Goal: Information Seeking & Learning: Learn about a topic

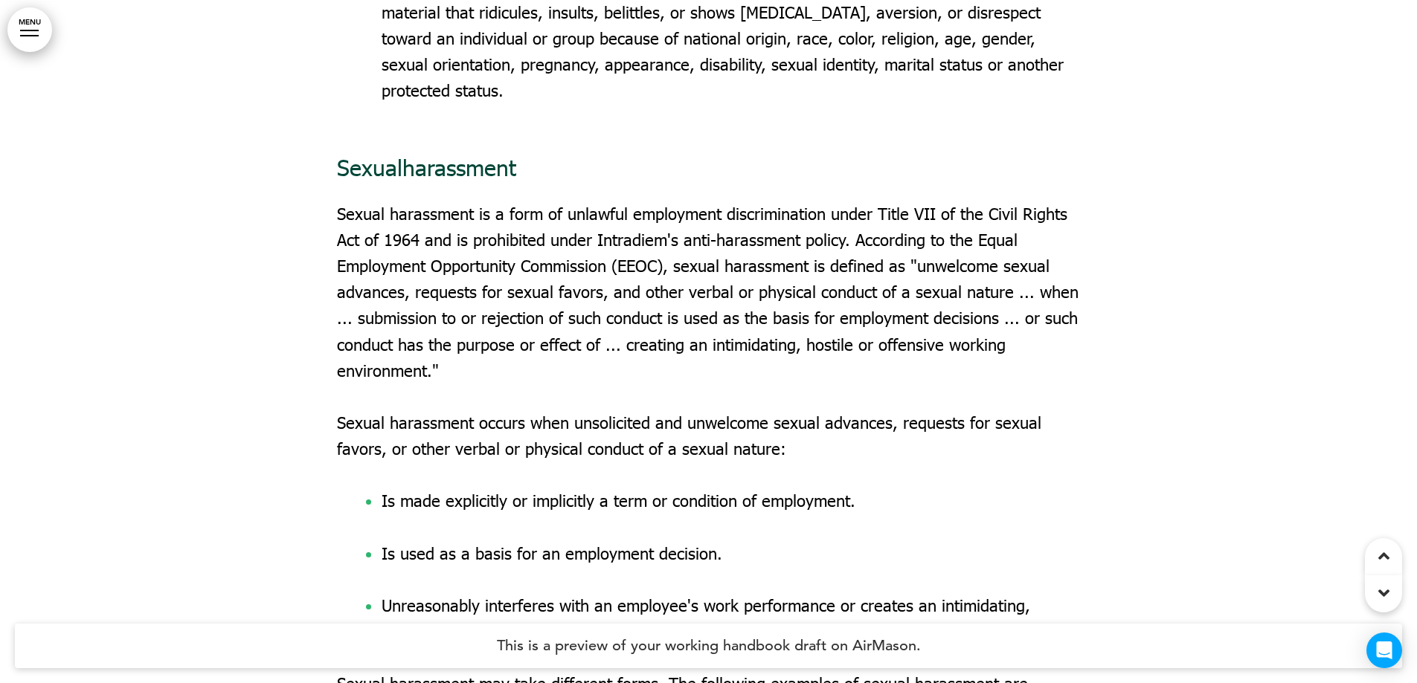
scroll to position [12048, 0]
